Goal: Find specific page/section: Find specific page/section

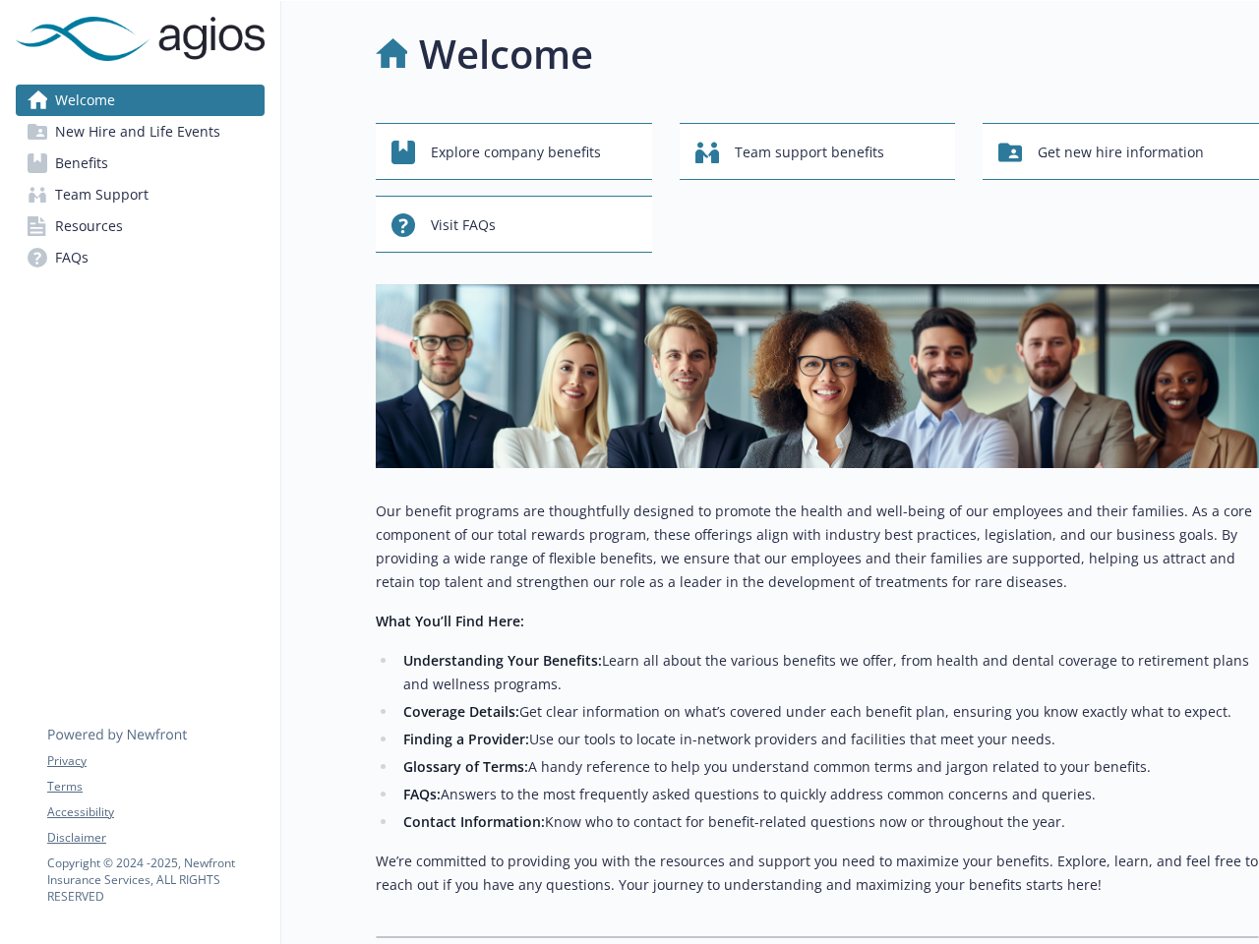
click at [629, 472] on div "Explore company benefits Team support benefits Get new hire information Visit F…" at bounding box center [817, 530] width 883 height 815
click at [155, 812] on link "Accessibility" at bounding box center [155, 813] width 216 height 18
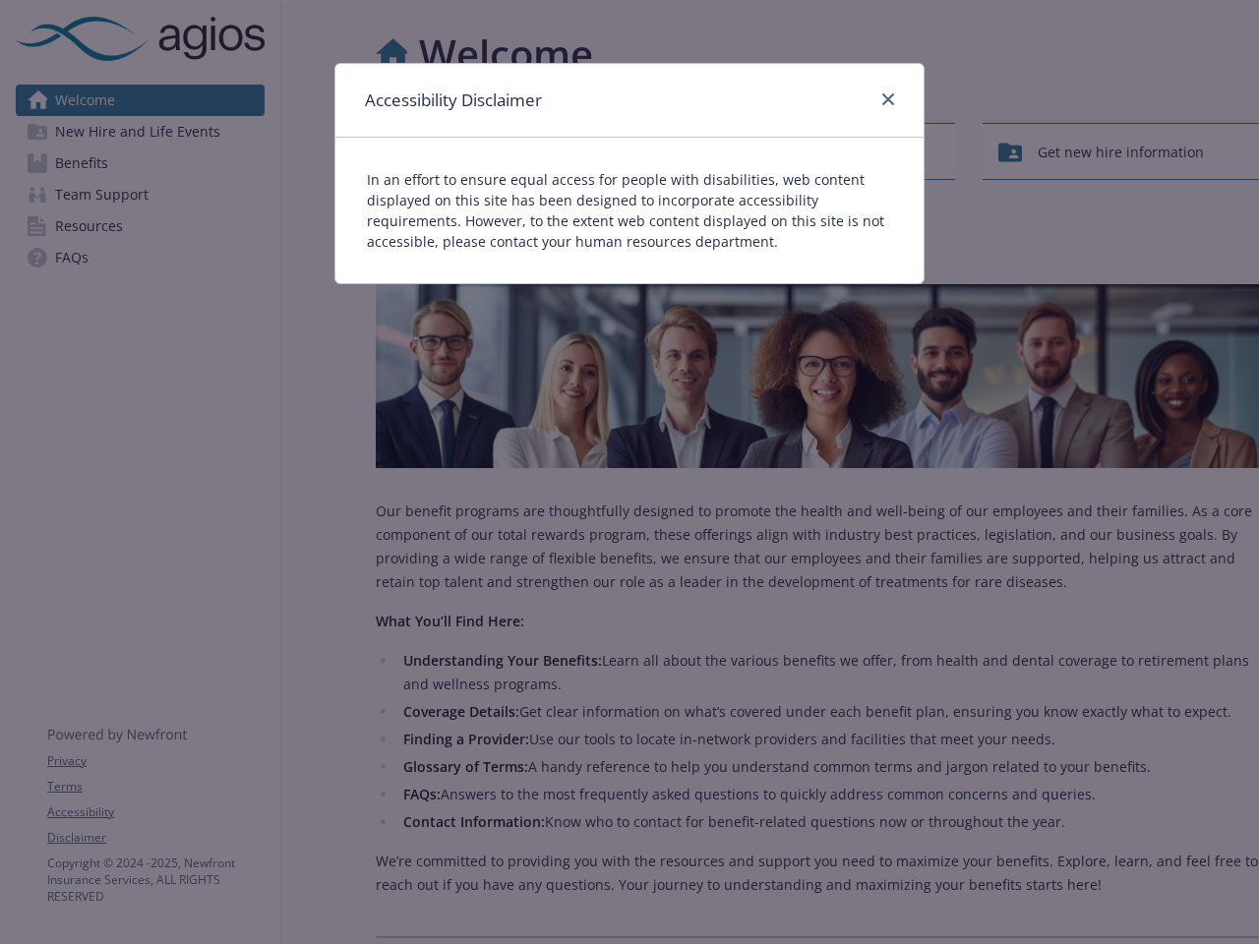
click at [155, 838] on div "Accessibility Disclaimer In an effort to ensure equal access for people with di…" at bounding box center [629, 472] width 1259 height 944
click at [513, 151] on div "In an effort to ensure equal access for people with disabilities, web content d…" at bounding box center [629, 211] width 588 height 146
click at [817, 151] on div "In an effort to ensure equal access for people with disabilities, web content d…" at bounding box center [629, 211] width 588 height 146
click at [1120, 151] on div "Accessibility Disclaimer In an effort to ensure equal access for people with di…" at bounding box center [629, 472] width 1259 height 944
click at [513, 224] on p "In an effort to ensure equal access for people with disabilities, web content d…" at bounding box center [629, 210] width 525 height 83
